Goal: Information Seeking & Learning: Learn about a topic

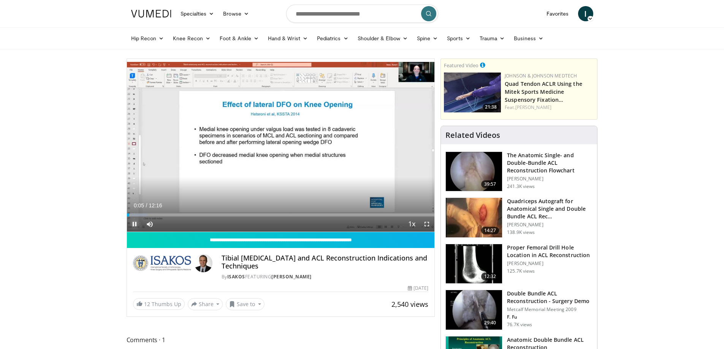
click at [136, 223] on span "Video Player" at bounding box center [134, 224] width 15 height 15
click at [328, 17] on input "Search topics, interventions" at bounding box center [362, 14] width 152 height 18
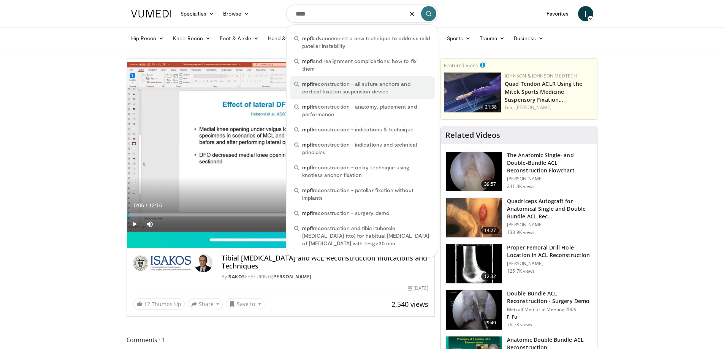
click at [320, 92] on span "mpfl reconstruction - all suture anchors and cortical fixation suspension device" at bounding box center [366, 87] width 128 height 15
type input "**********"
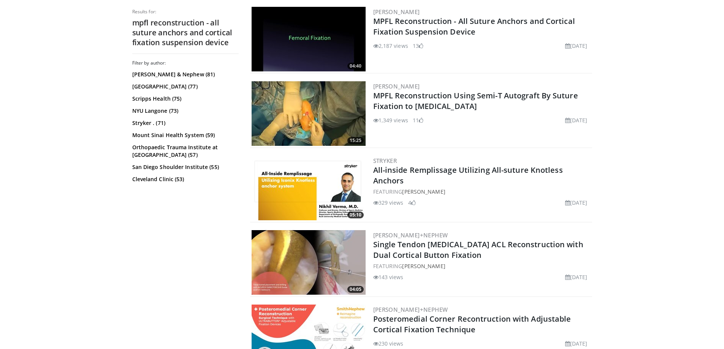
scroll to position [190, 0]
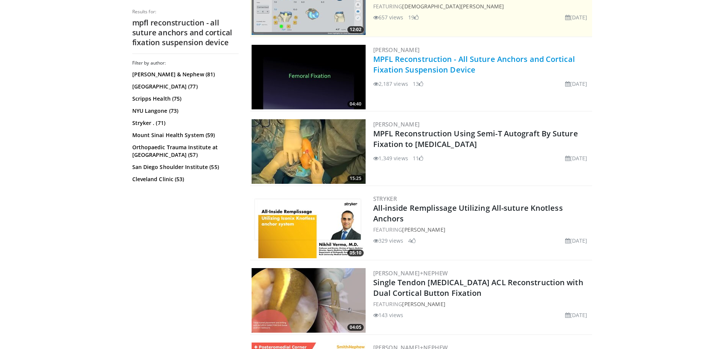
click at [393, 58] on link "MPFL Reconstruction - All Suture Anchors and Cortical Fixation Suspension Device" at bounding box center [474, 64] width 202 height 21
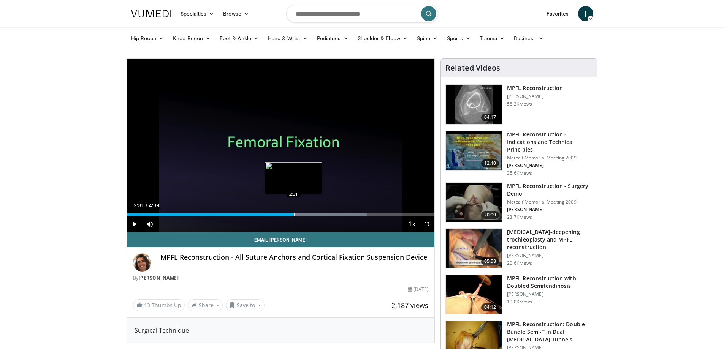
drag, startPoint x: 299, startPoint y: 213, endPoint x: 293, endPoint y: 213, distance: 5.7
click at [293, 213] on div "Loaded : 77.99% 2:31 2:31" at bounding box center [281, 212] width 308 height 7
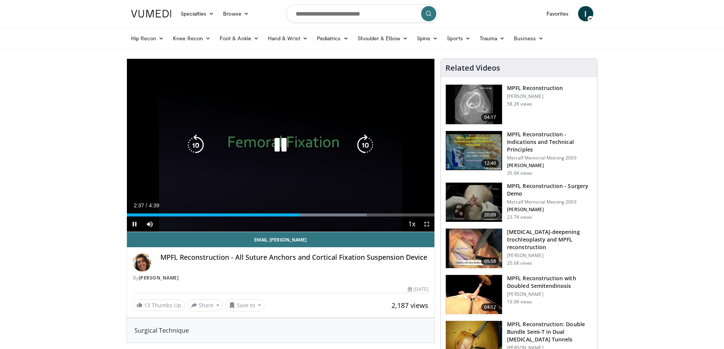
click at [372, 180] on div "10 seconds Tap to unmute" at bounding box center [281, 145] width 308 height 173
click at [275, 146] on icon "Video Player" at bounding box center [280, 144] width 21 height 21
click at [280, 142] on icon "Video Player" at bounding box center [280, 144] width 21 height 21
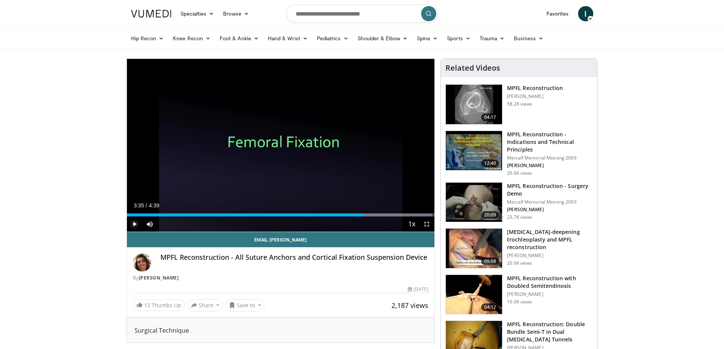
click at [134, 225] on span "Video Player" at bounding box center [134, 224] width 15 height 15
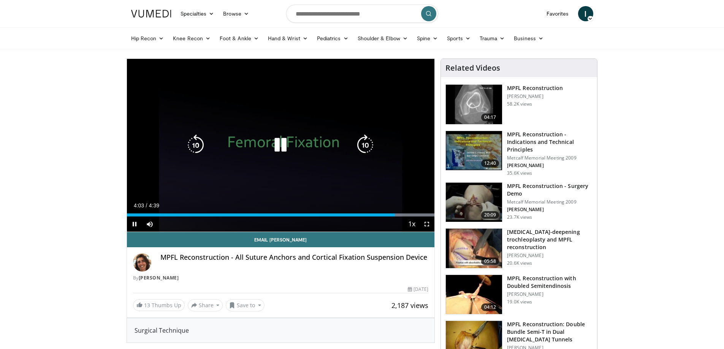
click at [279, 147] on icon "Video Player" at bounding box center [280, 144] width 21 height 21
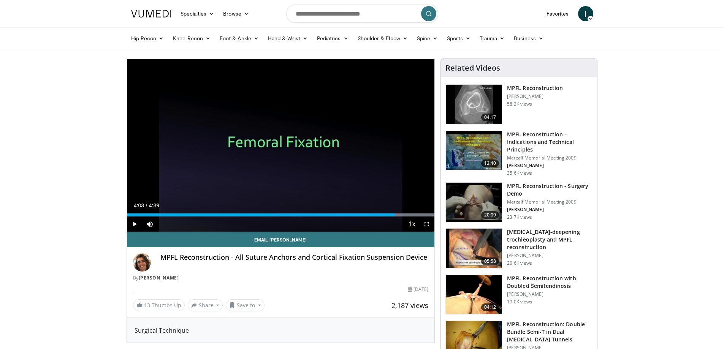
click at [465, 104] on img at bounding box center [474, 105] width 56 height 40
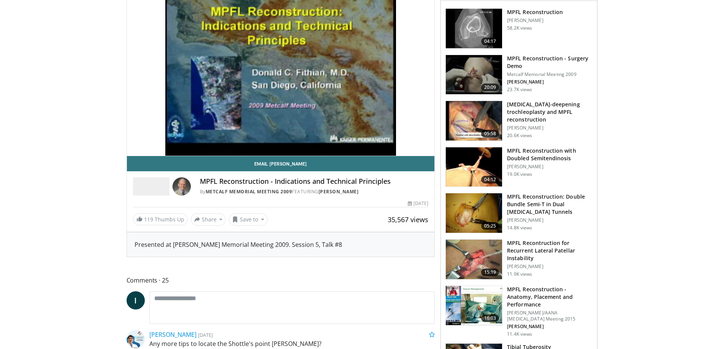
scroll to position [114, 0]
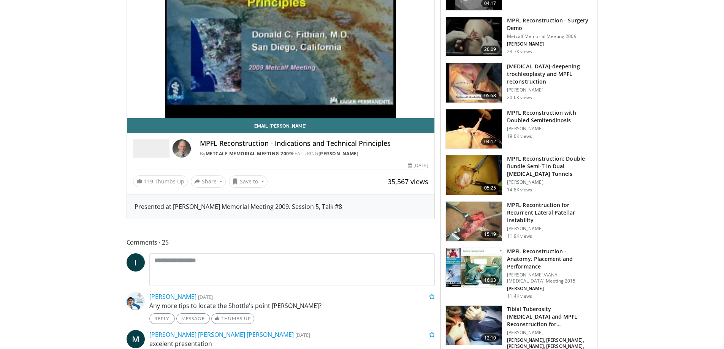
click at [477, 269] on img at bounding box center [474, 268] width 56 height 40
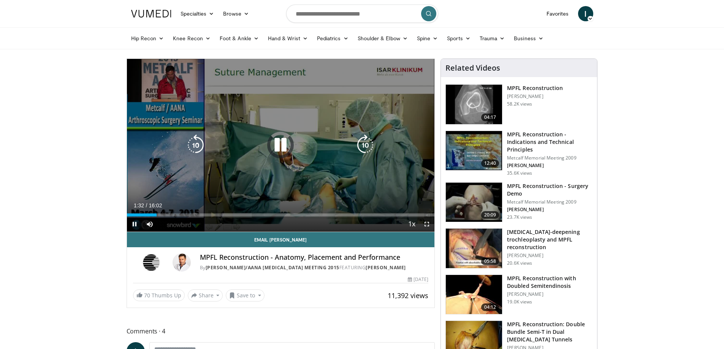
click at [225, 170] on div "10 seconds Tap to unmute" at bounding box center [281, 145] width 308 height 173
click at [278, 144] on icon "Video Player" at bounding box center [280, 144] width 21 height 21
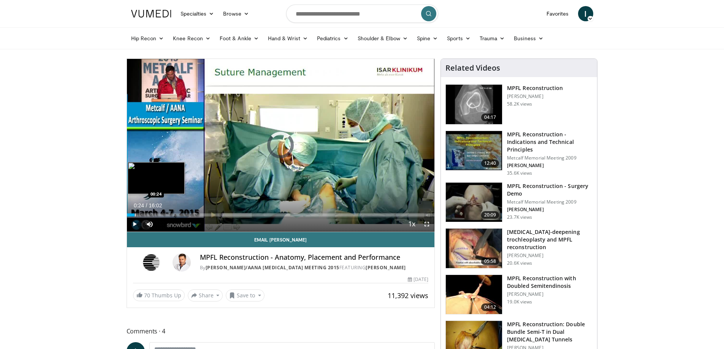
click at [134, 215] on div "Loaded : 0.00% 00:24 00:24" at bounding box center [281, 214] width 308 height 3
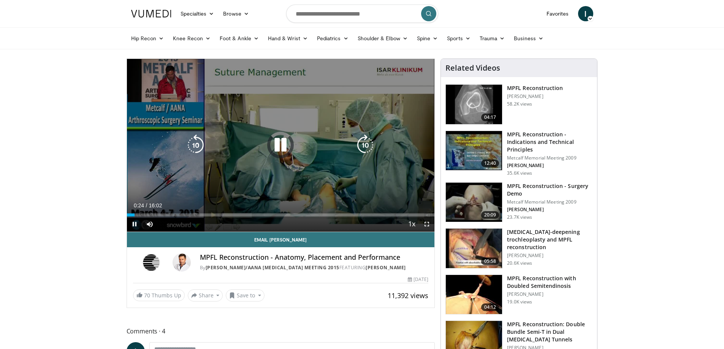
click at [286, 175] on div "10 seconds Tap to unmute" at bounding box center [281, 145] width 308 height 173
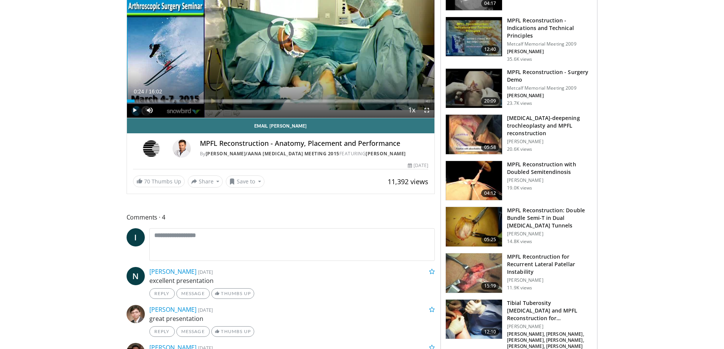
scroll to position [38, 0]
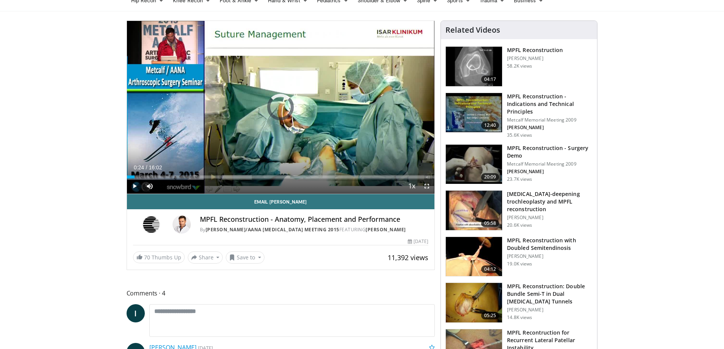
click at [472, 67] on img at bounding box center [474, 67] width 56 height 40
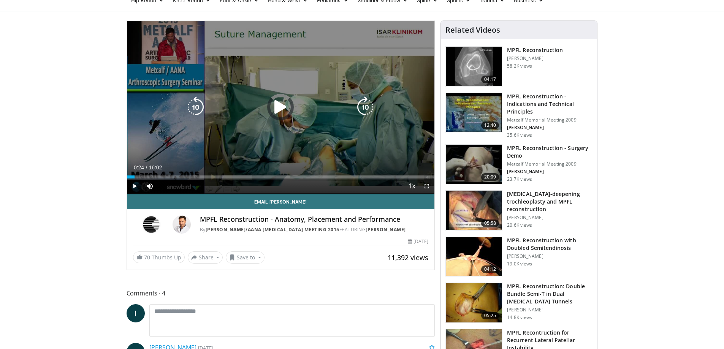
scroll to position [0, 0]
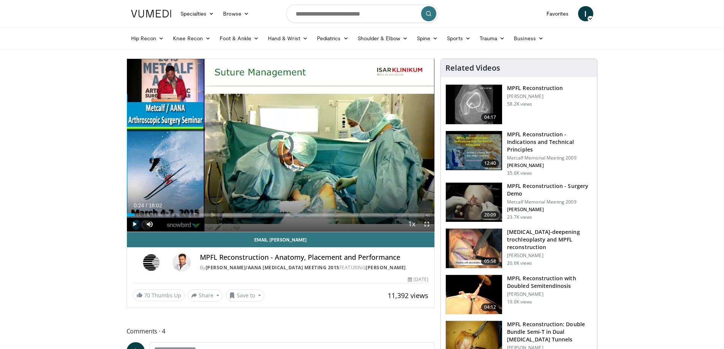
click at [582, 11] on span "I" at bounding box center [585, 13] width 15 height 15
click at [519, 86] on link "Logout" at bounding box center [546, 87] width 90 height 12
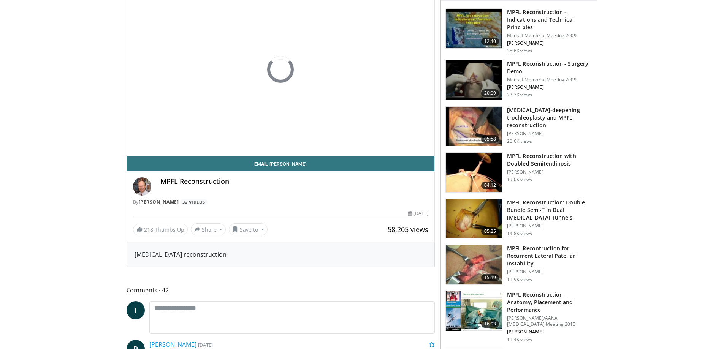
scroll to position [114, 0]
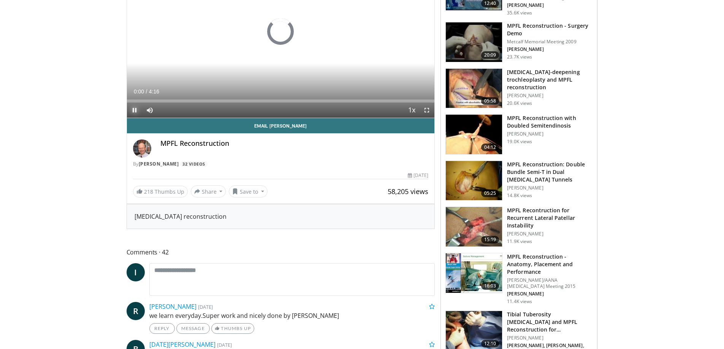
click at [134, 111] on span "Video Player" at bounding box center [134, 110] width 15 height 15
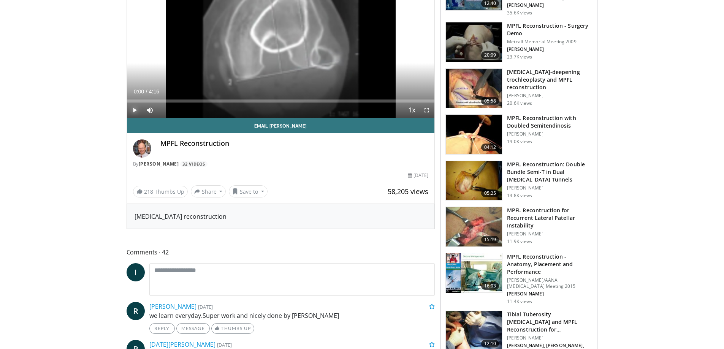
scroll to position [0, 0]
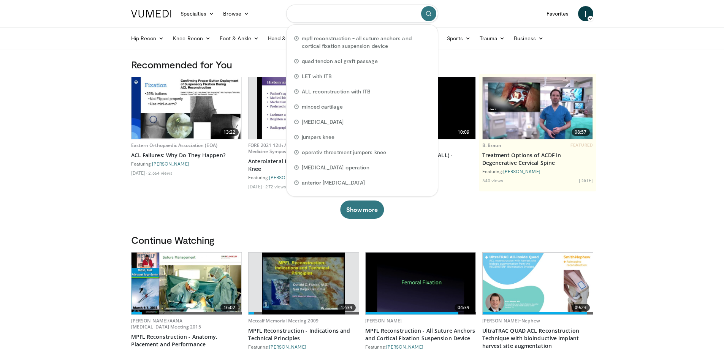
click at [370, 11] on input "Search topics, interventions" at bounding box center [362, 14] width 152 height 18
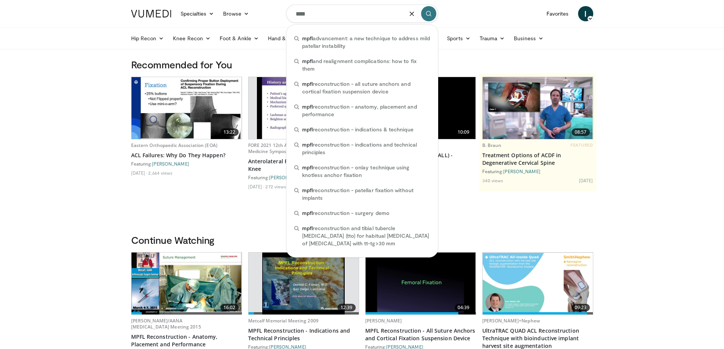
type input "****"
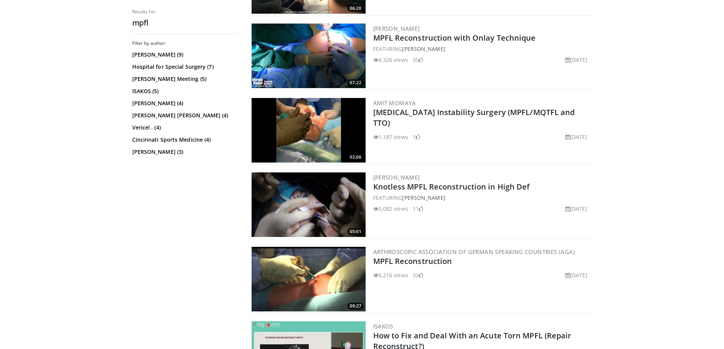
scroll to position [1292, 0]
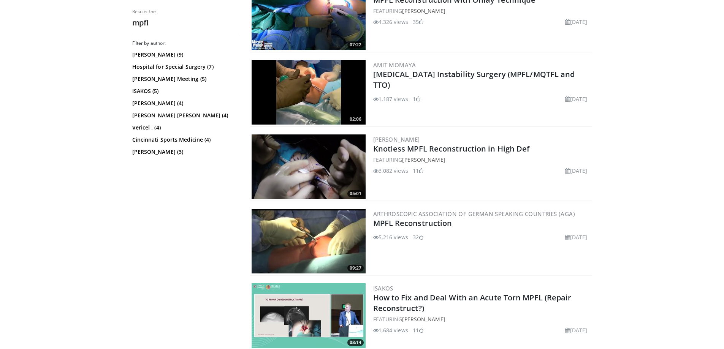
click at [321, 240] on img at bounding box center [308, 241] width 114 height 65
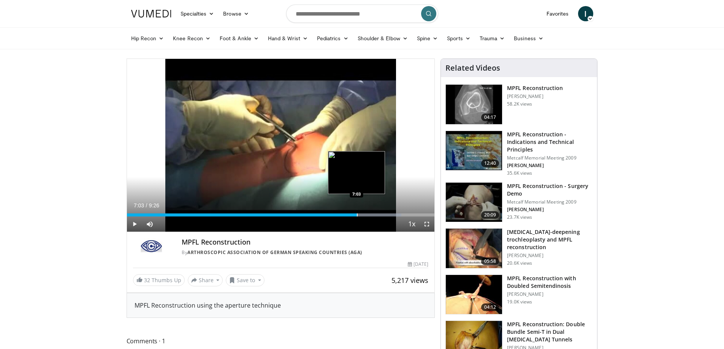
drag, startPoint x: 368, startPoint y: 215, endPoint x: 356, endPoint y: 214, distance: 11.4
click at [357, 214] on div "Progress Bar" at bounding box center [357, 214] width 1 height 3
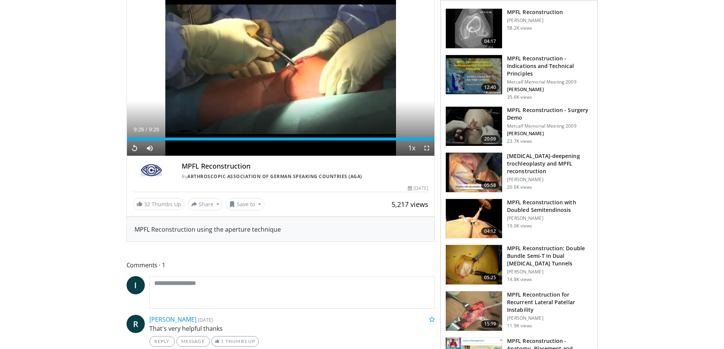
scroll to position [114, 0]
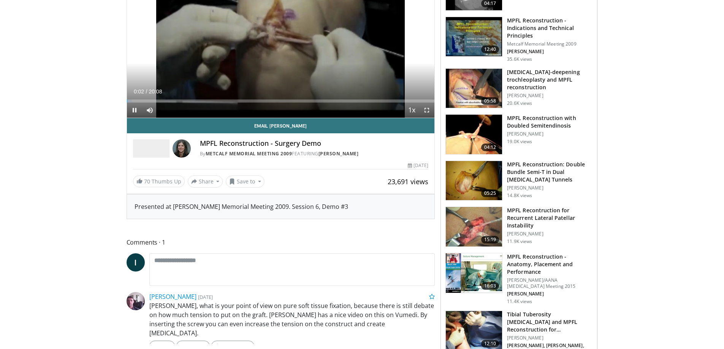
scroll to position [76, 0]
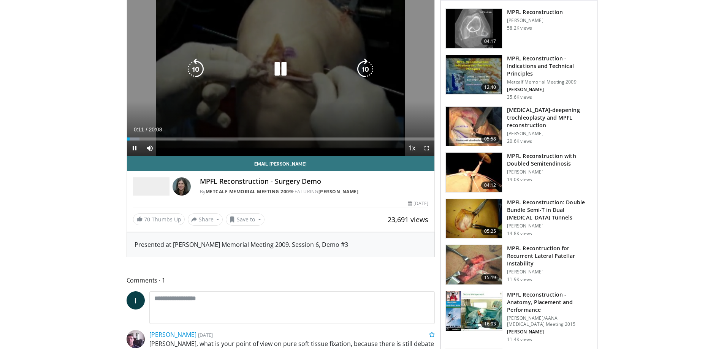
click at [283, 72] on icon "Video Player" at bounding box center [280, 68] width 21 height 21
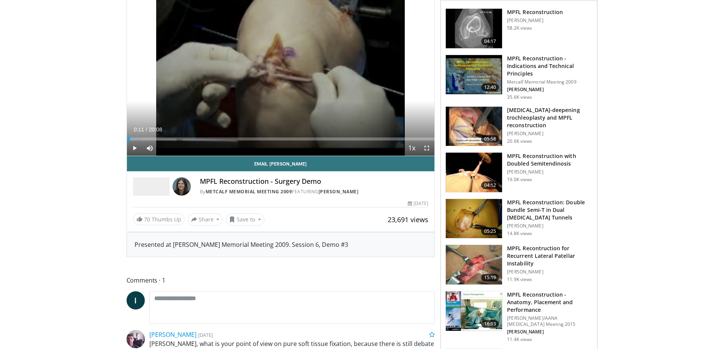
scroll to position [0, 0]
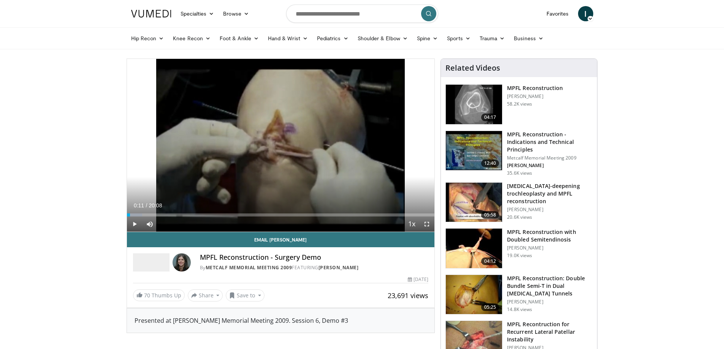
click at [585, 16] on span "I" at bounding box center [585, 13] width 15 height 15
click at [519, 86] on link "Logout" at bounding box center [546, 87] width 90 height 12
